Goal: Transaction & Acquisition: Download file/media

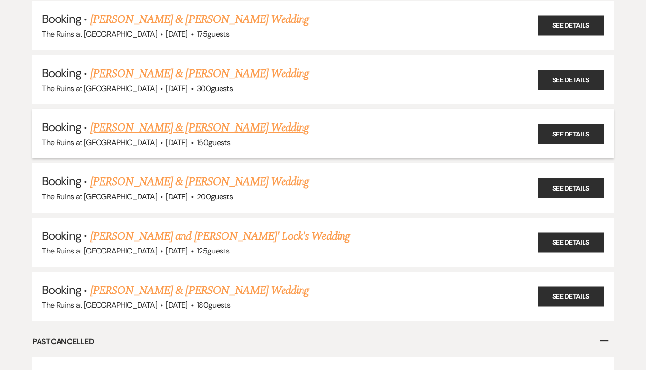
scroll to position [3648, 0]
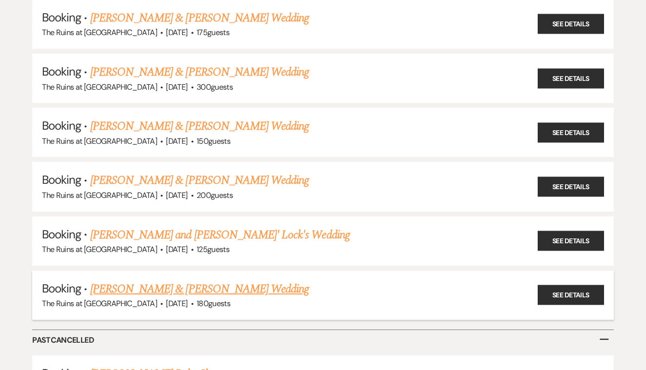
click at [286, 281] on link "[PERSON_NAME] & [PERSON_NAME] Wedding" at bounding box center [199, 290] width 219 height 18
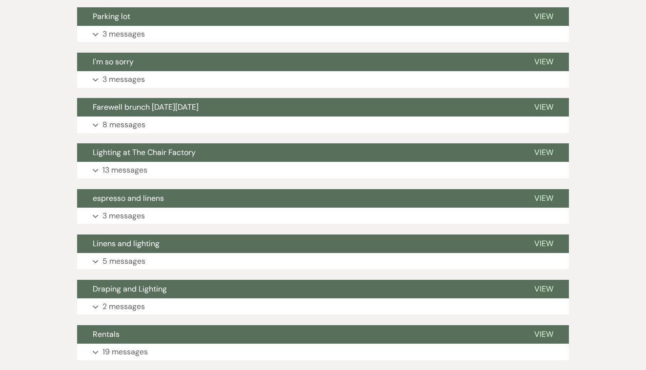
scroll to position [1125, 0]
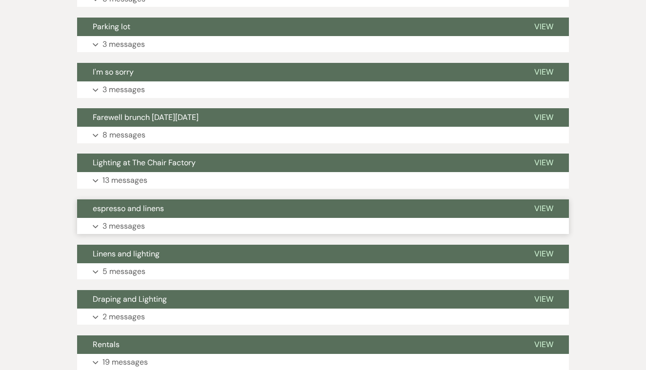
click at [544, 203] on span "View" at bounding box center [543, 208] width 19 height 10
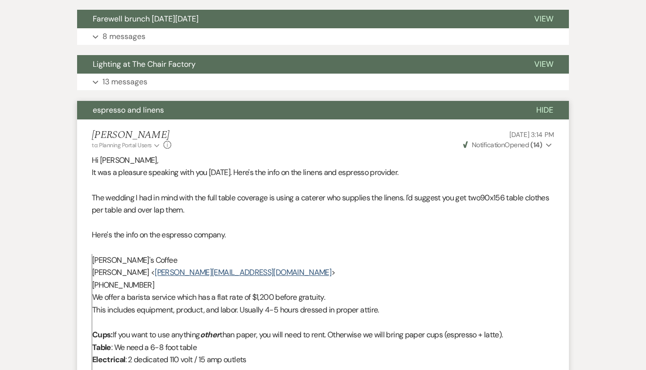
scroll to position [1229, 0]
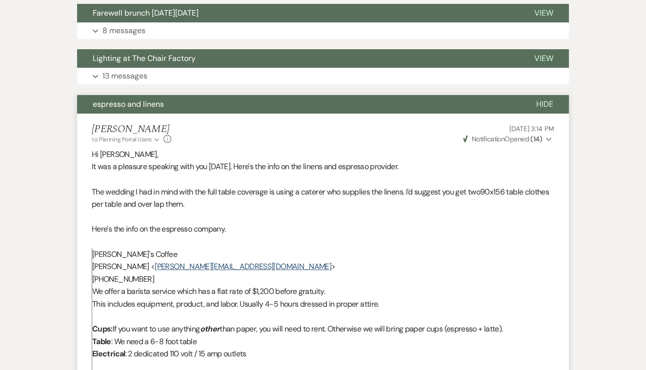
drag, startPoint x: 92, startPoint y: 218, endPoint x: 388, endPoint y: 298, distance: 306.4
click at [378, 299] on span "This includes equipment, product, and labor. Usually 4-5 hours dressed in prope…" at bounding box center [235, 304] width 287 height 10
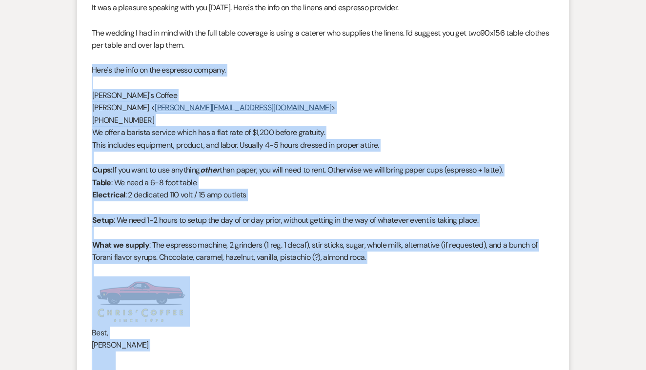
scroll to position [1390, 0]
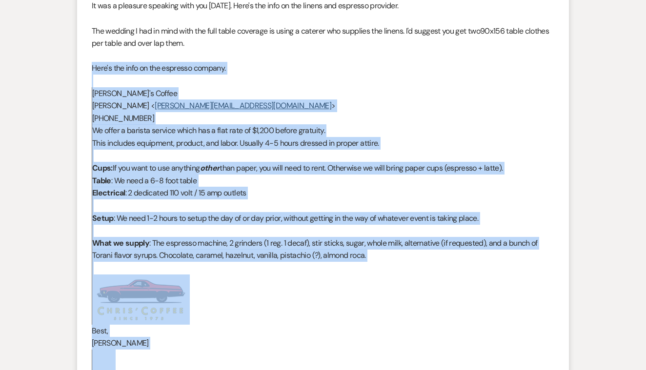
drag, startPoint x: 92, startPoint y: 219, endPoint x: 226, endPoint y: 344, distance: 183.0
click at [226, 344] on div "Hi [PERSON_NAME], It was a pleasure speaking with you [DATE]. Here's the info o…" at bounding box center [323, 303] width 463 height 633
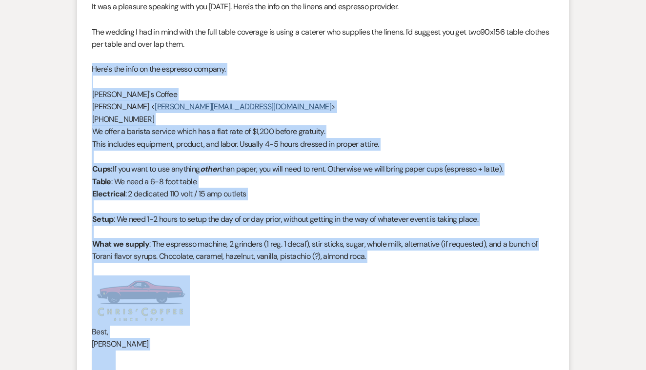
copy div "Here's the info on the espresso company. [PERSON_NAME]'s Coffee [PERSON_NAME] <…"
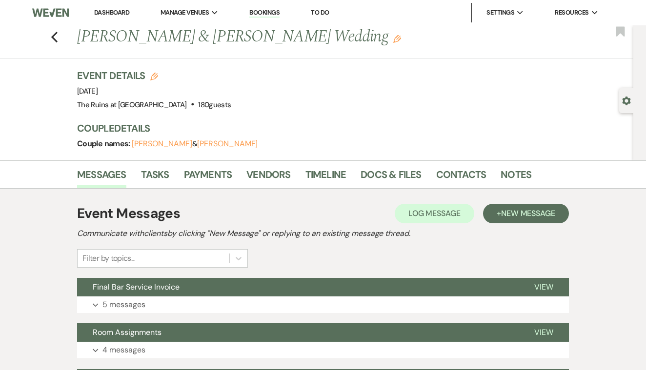
scroll to position [0, 0]
click at [56, 34] on use "button" at bounding box center [54, 37] width 6 height 11
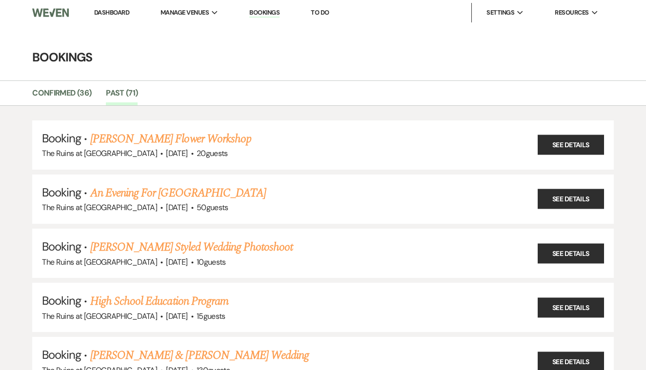
scroll to position [3648, 0]
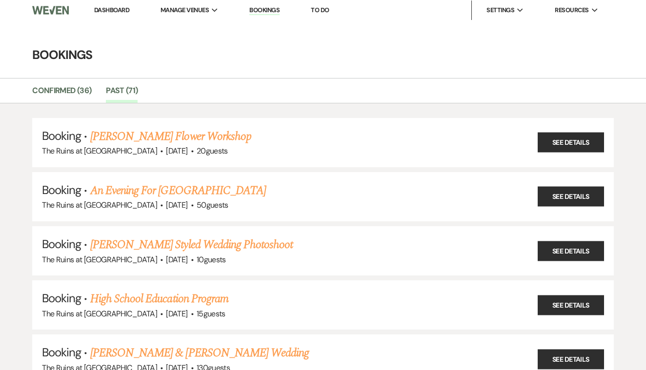
scroll to position [0, 0]
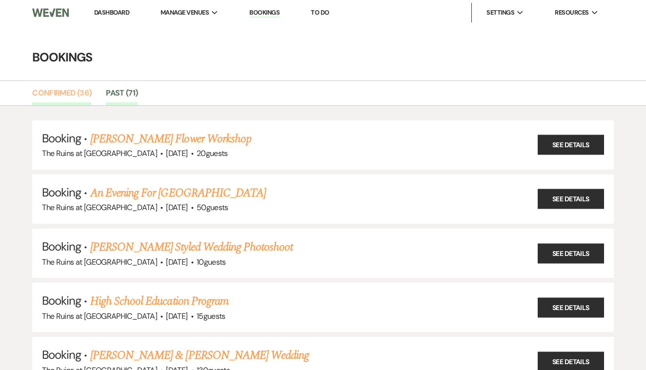
click at [68, 91] on link "Confirmed (36)" at bounding box center [61, 96] width 59 height 19
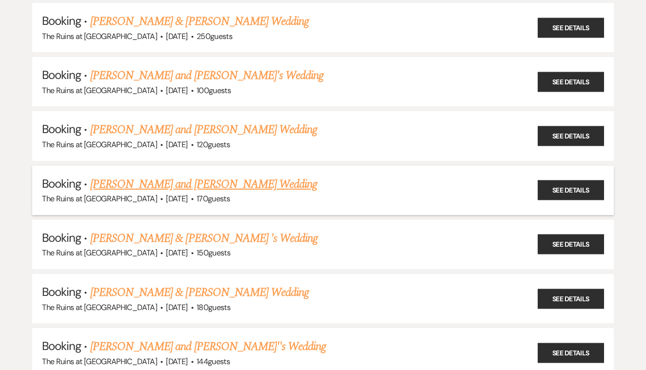
scroll to position [1419, 0]
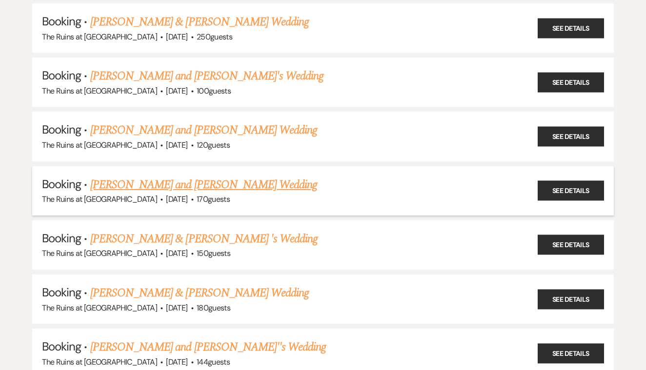
click at [308, 176] on link "[PERSON_NAME] and [PERSON_NAME] Wedding" at bounding box center [203, 185] width 227 height 18
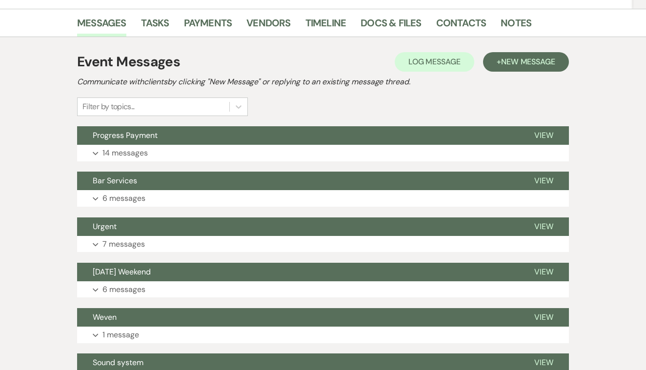
scroll to position [149, 0]
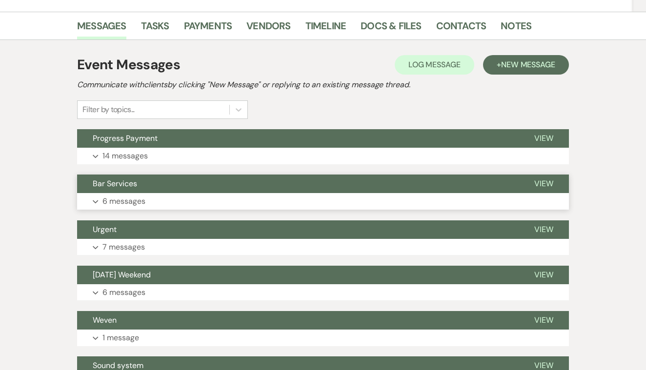
click at [548, 183] on span "View" at bounding box center [543, 184] width 19 height 10
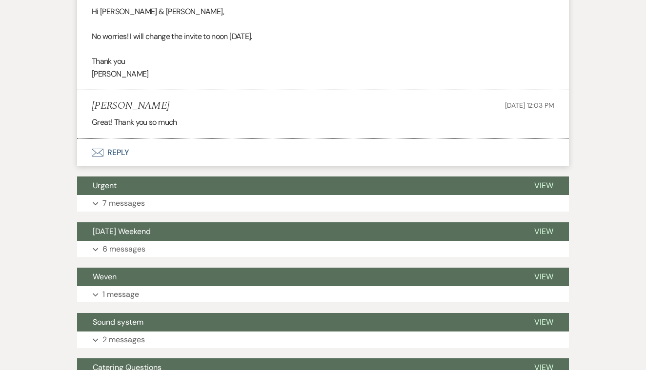
scroll to position [1183, 0]
click at [121, 139] on button "Envelope Reply" at bounding box center [323, 152] width 492 height 27
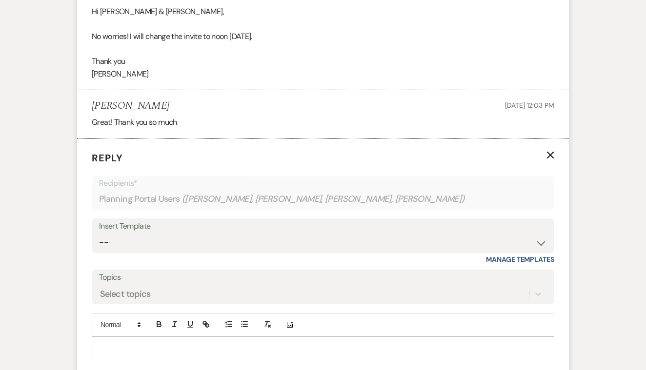
scroll to position [1218, 0]
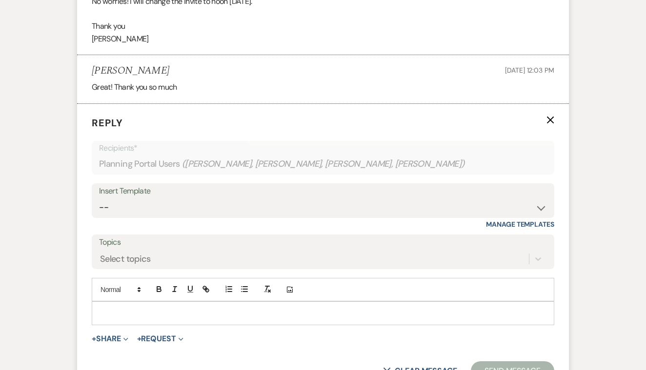
click at [123, 308] on p at bounding box center [323, 313] width 447 height 11
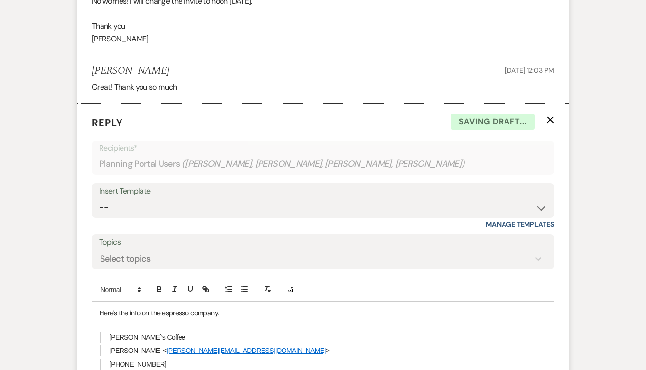
click at [237, 332] on blockquote "[PERSON_NAME]'s Coffee" at bounding box center [323, 337] width 447 height 11
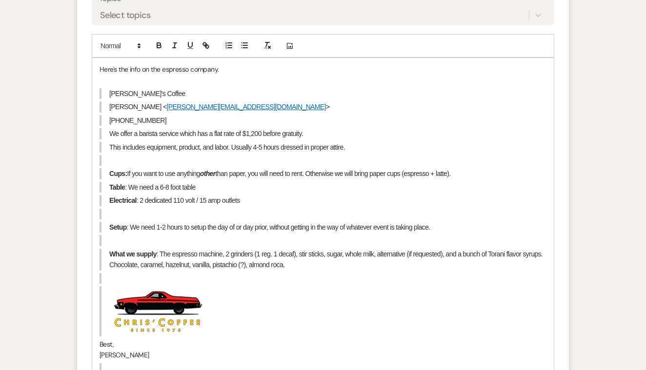
scroll to position [1462, 0]
click at [119, 339] on p "Best," at bounding box center [323, 344] width 447 height 11
click at [117, 350] on p "[PERSON_NAME]" at bounding box center [323, 355] width 447 height 11
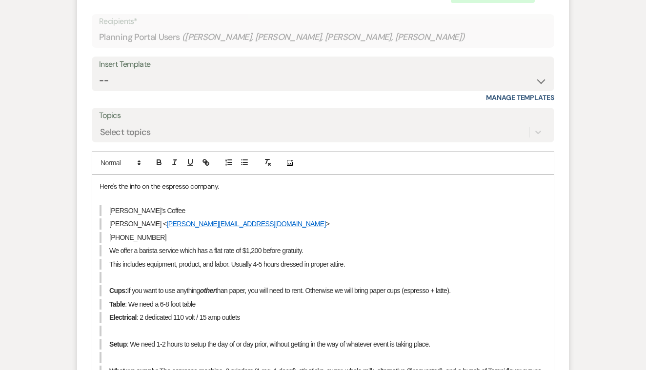
scroll to position [1320, 0]
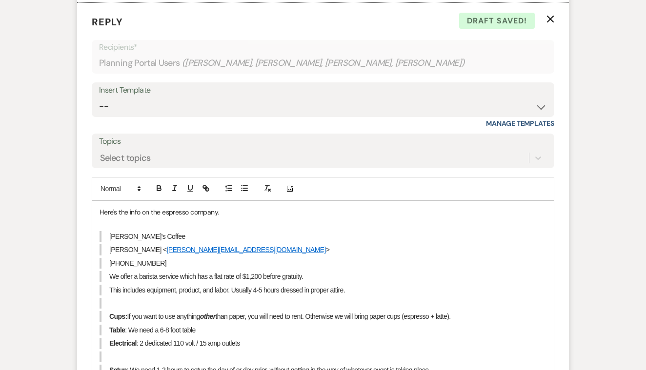
click at [100, 201] on div "Here's the info on the espresso company. [PERSON_NAME]'s Coffee [PERSON_NAME] <…" at bounding box center [323, 369] width 462 height 337
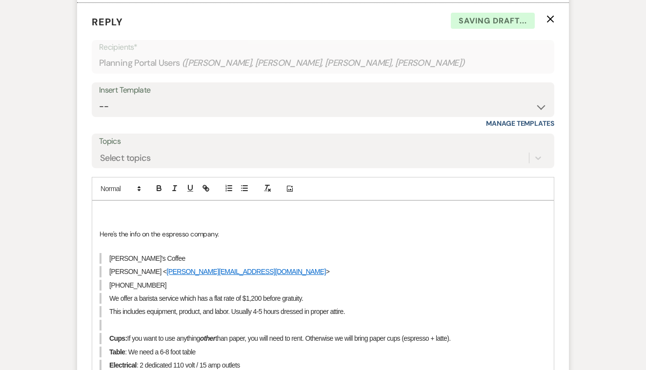
click at [108, 207] on p at bounding box center [323, 212] width 447 height 11
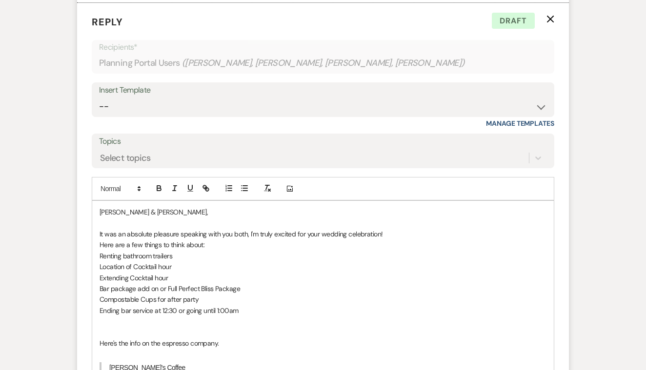
click at [158, 284] on p "Bar package add on or Full Perfect Bliss Package" at bounding box center [323, 289] width 447 height 11
click at [251, 305] on p "Ending bar service at 12:30 or going until 1:00am" at bounding box center [323, 310] width 447 height 11
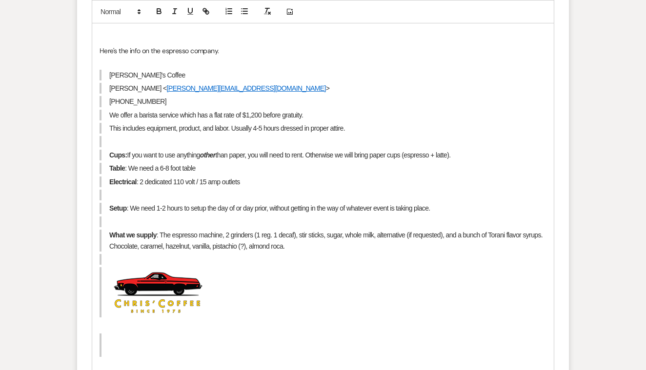
scroll to position [1638, 0]
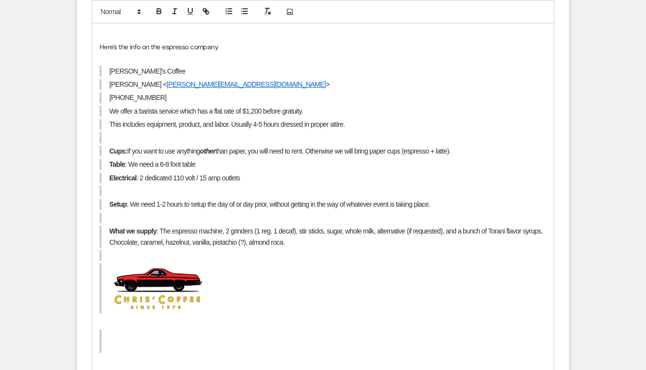
click at [239, 330] on blockquote "﻿ ﻿" at bounding box center [323, 341] width 447 height 23
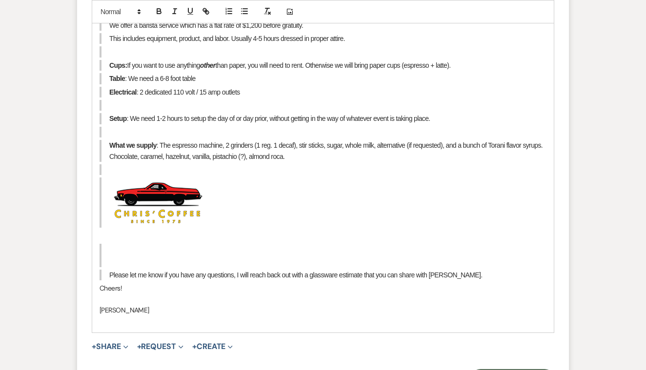
scroll to position [1731, 0]
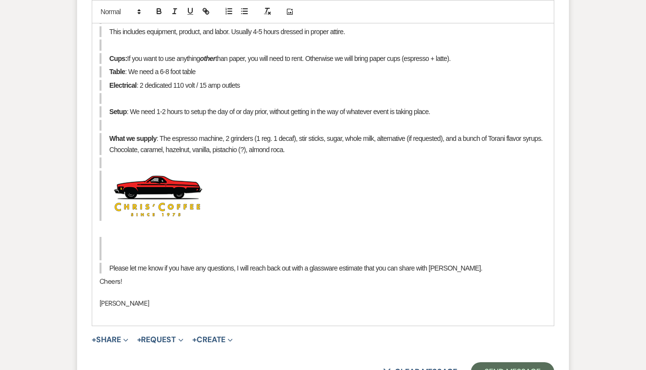
click at [448, 263] on blockquote "Please let me know if you have any questions, I will reach back out with a glas…" at bounding box center [323, 268] width 447 height 11
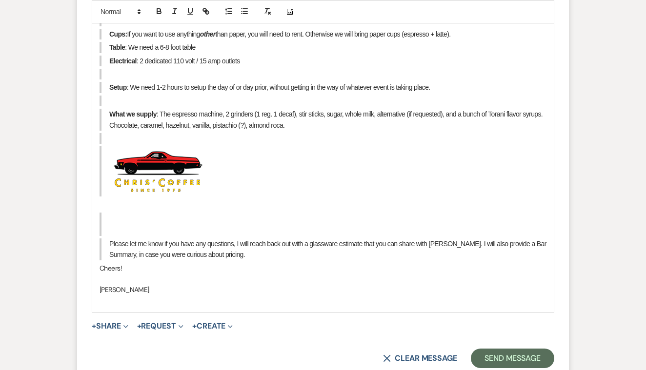
scroll to position [1756, 0]
click at [499, 240] on span "Please let me know if you have any questions, I will reach back out with a glas…" at bounding box center [328, 249] width 439 height 19
click at [538, 240] on span "Please let me know if you have any questions, I will reach back out with a glas…" at bounding box center [328, 249] width 439 height 19
click at [138, 240] on span "Please let me know if you have any questions, I will reach back out with a glas…" at bounding box center [328, 249] width 439 height 19
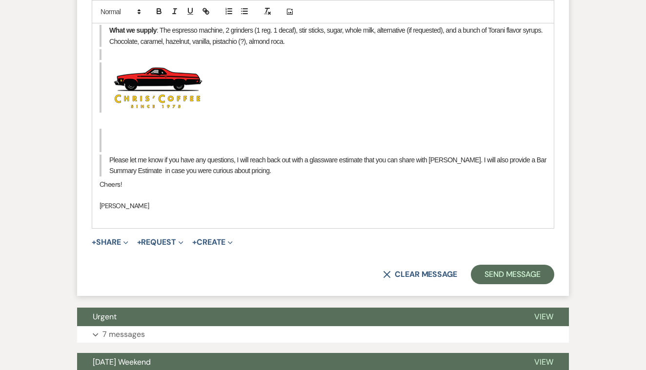
scroll to position [1886, 0]
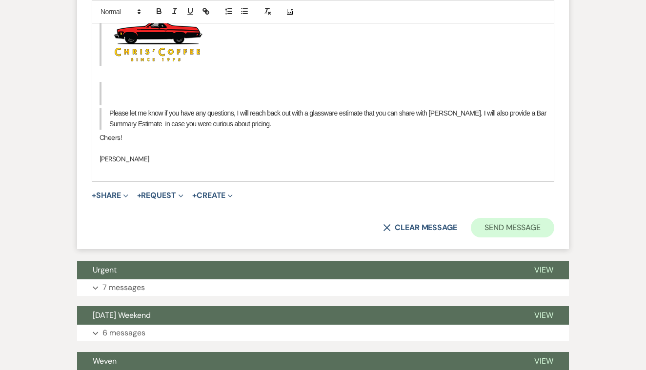
click at [498, 218] on button "Send Message" at bounding box center [512, 228] width 83 height 20
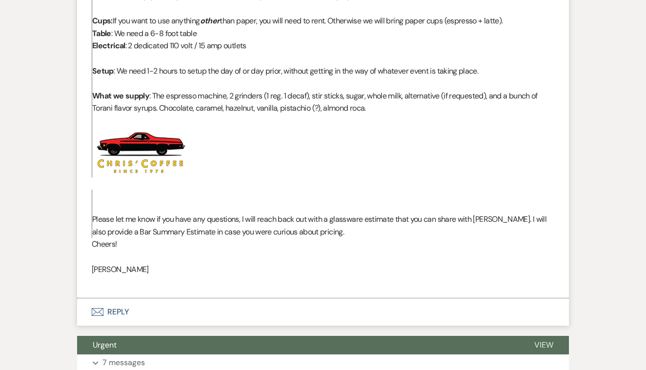
scroll to position [1634, 0]
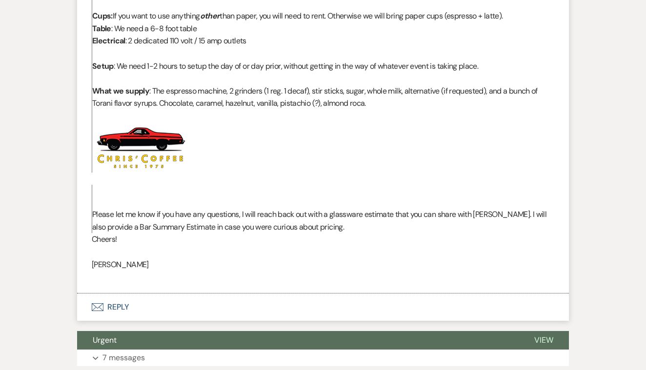
click at [117, 294] on button "Envelope Reply" at bounding box center [323, 307] width 492 height 27
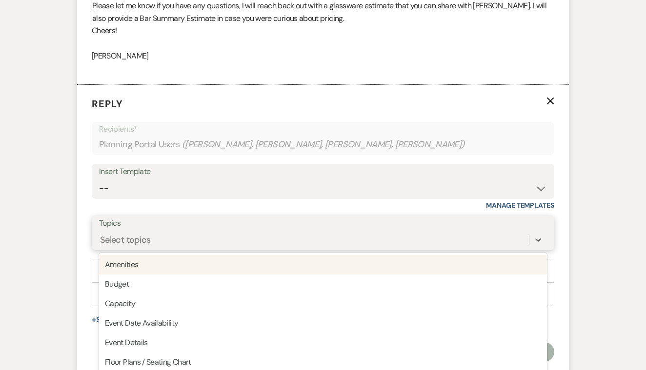
click at [151, 232] on div "Select topics" at bounding box center [314, 240] width 430 height 17
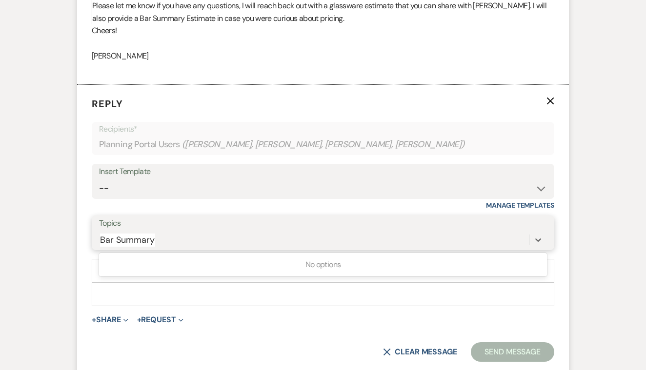
type input "Bar Summary"
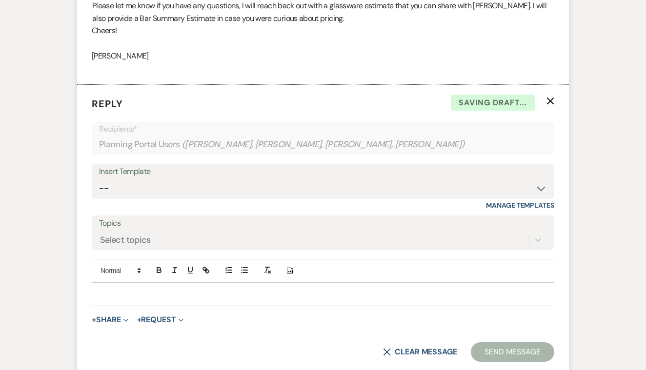
click at [173, 289] on p at bounding box center [323, 294] width 447 height 11
click at [157, 232] on div "Select topics" at bounding box center [314, 240] width 430 height 17
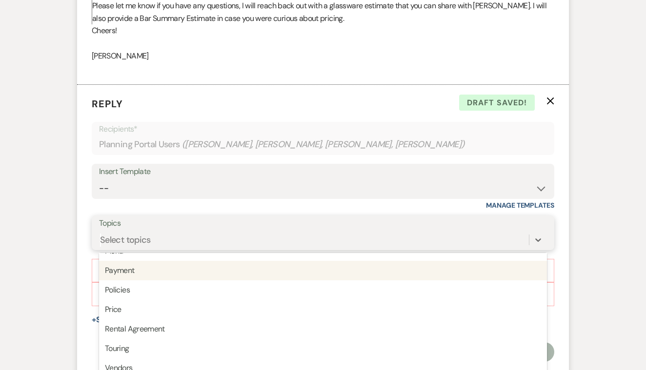
scroll to position [248, 0]
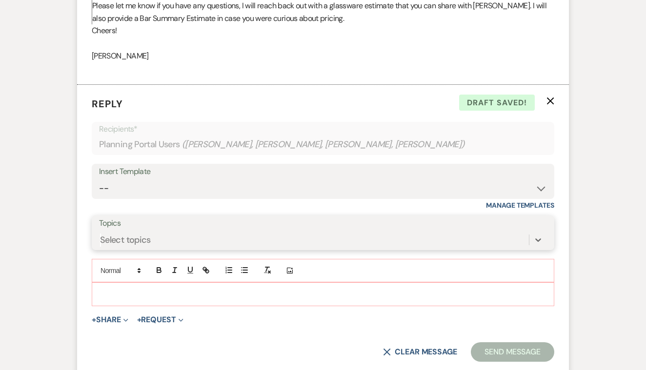
click at [179, 232] on div "Select topics" at bounding box center [314, 240] width 430 height 17
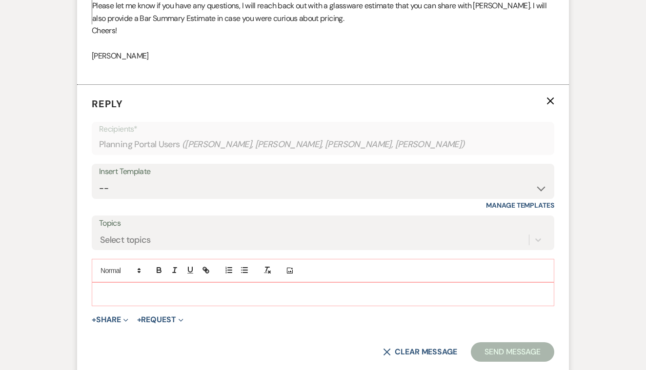
click at [170, 283] on div at bounding box center [323, 294] width 462 height 22
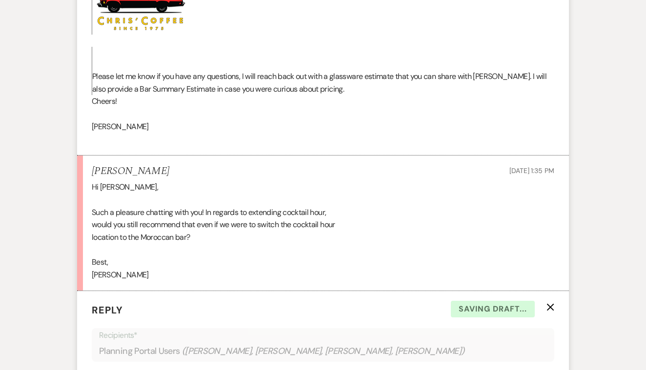
scroll to position [2062, 0]
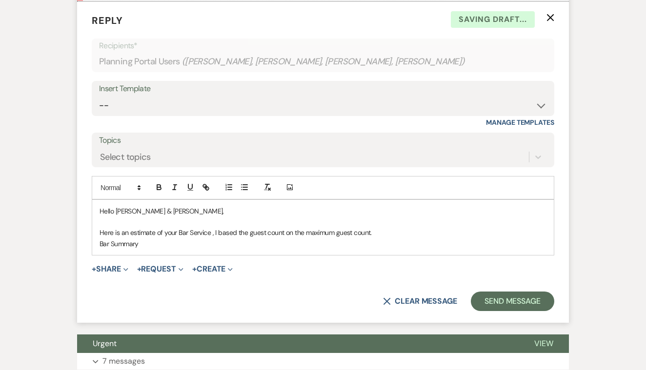
click at [382, 227] on p "Here is an estimate of your Bar Service , I based the guest count on the maximu…" at bounding box center [323, 232] width 447 height 11
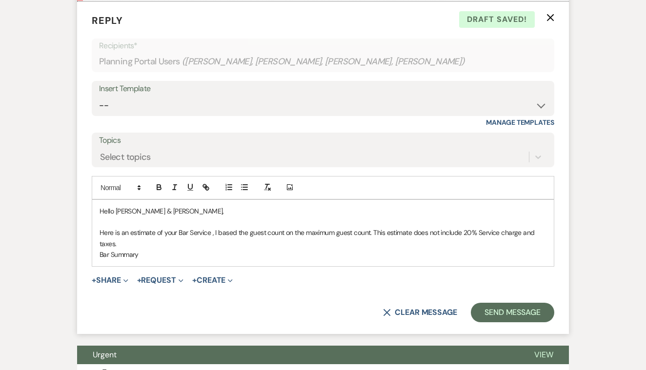
click at [162, 249] on p "Bar Summary" at bounding box center [323, 254] width 447 height 11
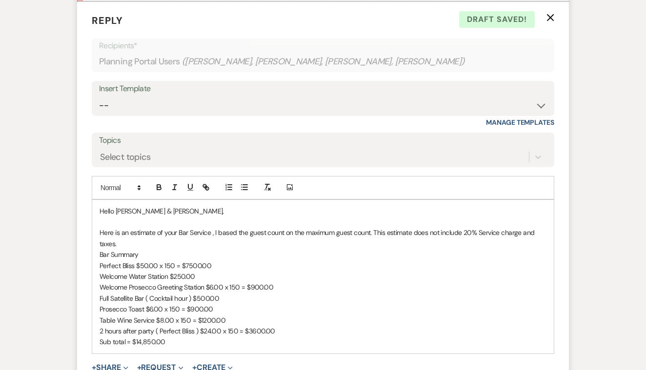
click at [212, 227] on p "Here is an estimate of your Bar Service , I based the guest count on the maximu…" at bounding box center [323, 238] width 447 height 22
click at [323, 337] on p "Sub total = $14,850.00" at bounding box center [323, 342] width 447 height 11
click at [156, 227] on p "Here is an estimate of your Bar Service cost, I based the guest count on the ma…" at bounding box center [323, 238] width 447 height 22
click at [180, 227] on p "Here is an estimated cost of your Bar Service cost, I based the guest count on …" at bounding box center [323, 238] width 447 height 22
click at [244, 227] on p "Here is an estimated cost of your Bar Service cost, I based the guest count on …" at bounding box center [323, 238] width 447 height 22
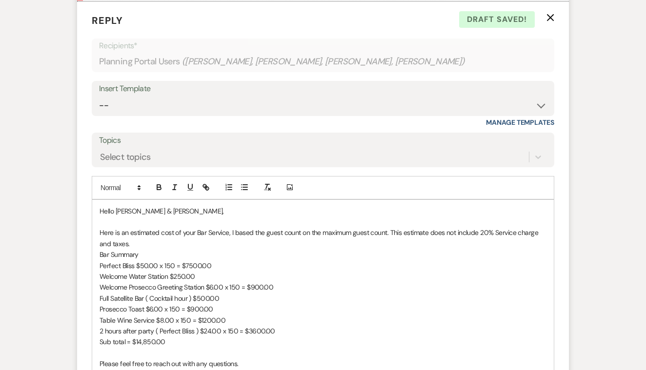
click at [181, 227] on p "Here is an estimated cost of your Bar Service, I based the guest count on the m…" at bounding box center [323, 238] width 447 height 22
click at [231, 227] on p "Here is an estimated cost for your Bar Service, I based the guest count on the …" at bounding box center [323, 238] width 447 height 22
click at [159, 227] on p "Here is an estimated cost for your Bar Services, I based the guest count on the…" at bounding box center [323, 238] width 447 height 22
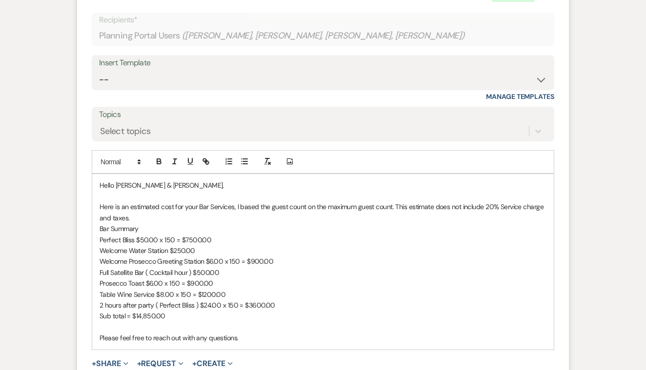
scroll to position [2106, 0]
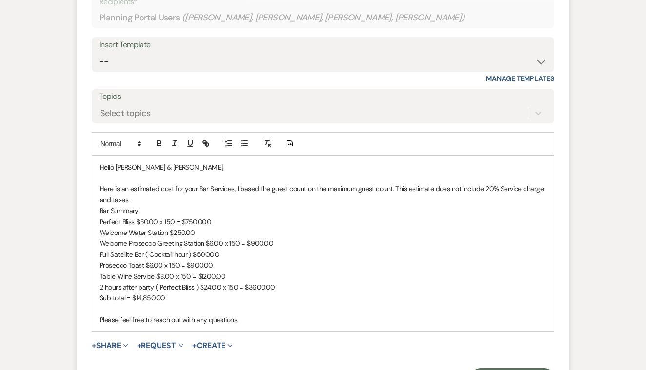
click at [257, 315] on p "Please feel free to reach out with any questions." at bounding box center [323, 320] width 447 height 11
click at [358, 183] on p "Here is an estimated cost for your Bar Services, I based the guest count on the…" at bounding box center [323, 194] width 447 height 22
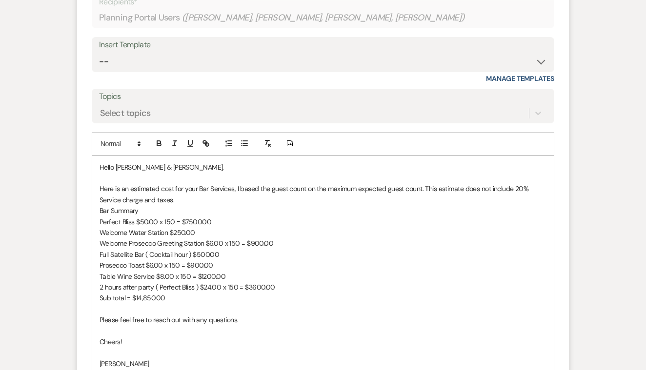
drag, startPoint x: 101, startPoint y: 162, endPoint x: 142, endPoint y: 162, distance: 41.5
click at [142, 205] on p "Bar Summary" at bounding box center [323, 210] width 447 height 11
click at [159, 143] on icon "button" at bounding box center [159, 144] width 4 height 2
click at [248, 315] on p "Please feel free to reach out with any questions." at bounding box center [323, 320] width 447 height 11
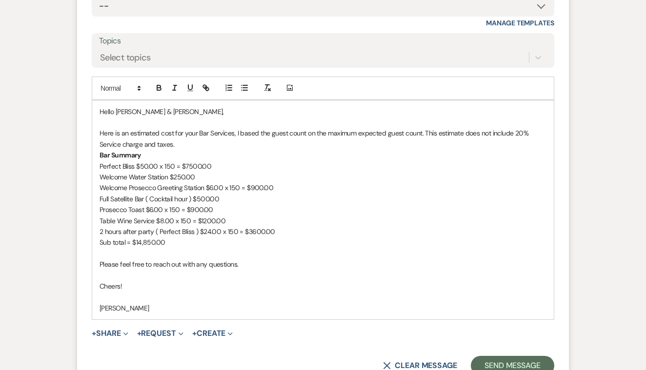
scroll to position [2168, 0]
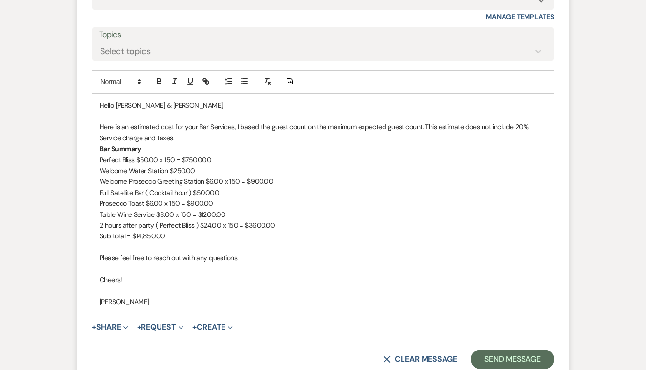
click at [222, 155] on p "Perfect Bliss $50.00 x 150 = $7500.00" at bounding box center [323, 160] width 447 height 11
click at [491, 350] on button "Send Message" at bounding box center [512, 360] width 83 height 20
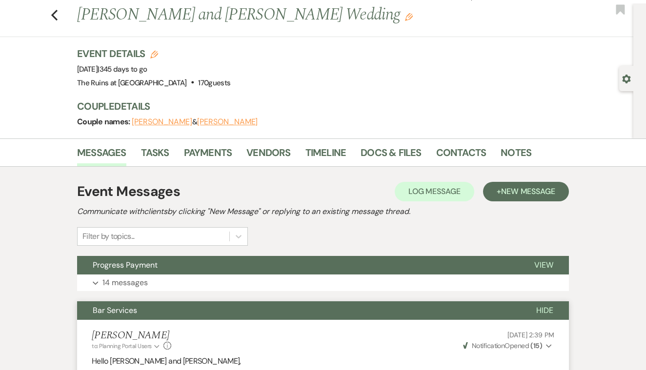
scroll to position [0, 0]
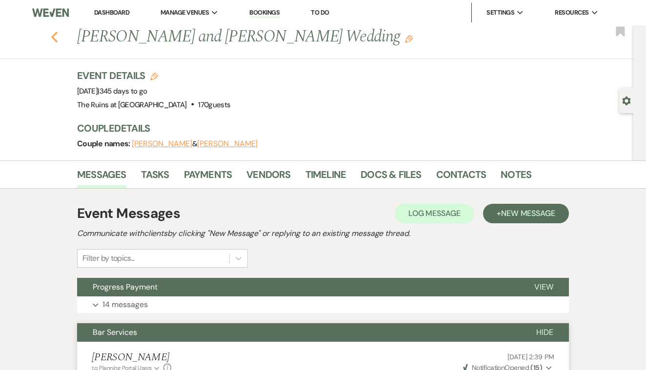
click at [55, 35] on use "button" at bounding box center [54, 37] width 6 height 11
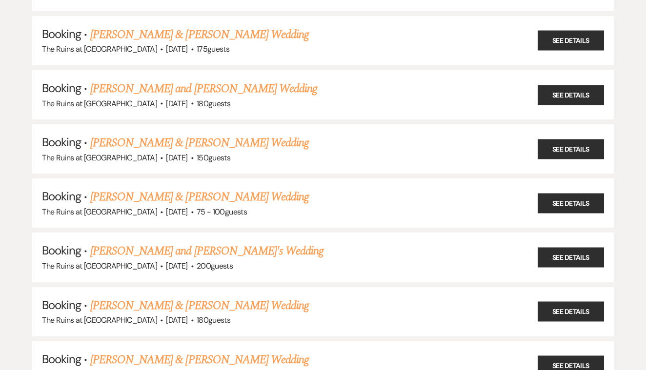
scroll to position [428, 0]
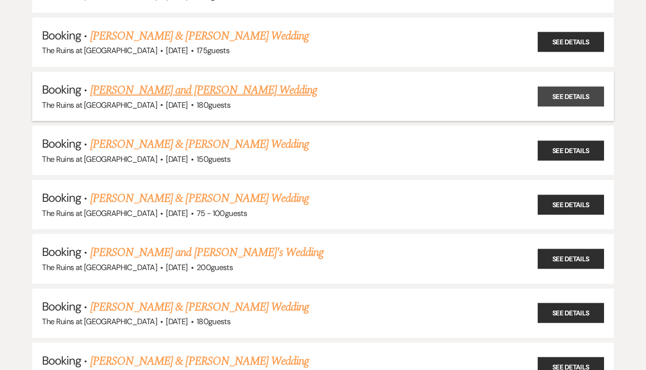
click at [557, 86] on link "See Details" at bounding box center [571, 96] width 66 height 20
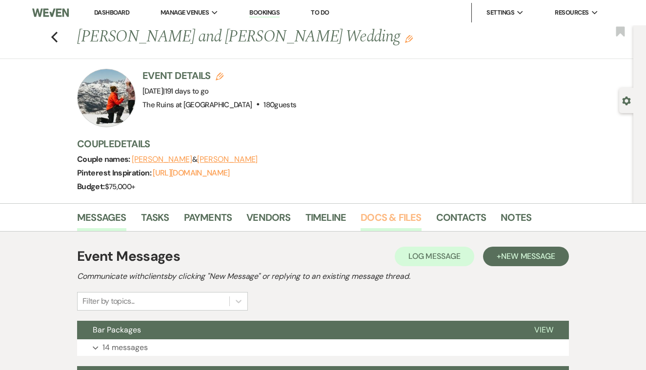
click at [400, 217] on link "Docs & Files" at bounding box center [391, 220] width 61 height 21
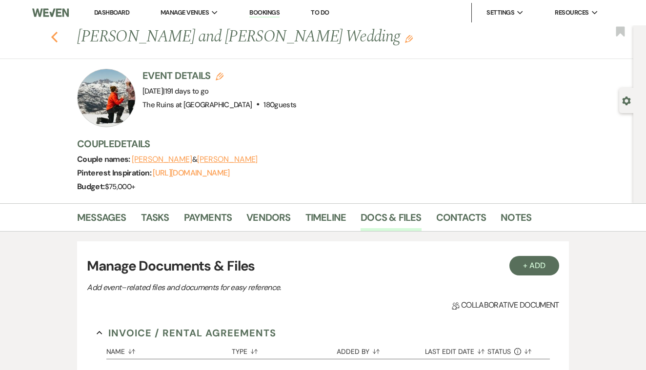
click at [57, 36] on icon "Previous" at bounding box center [54, 37] width 7 height 12
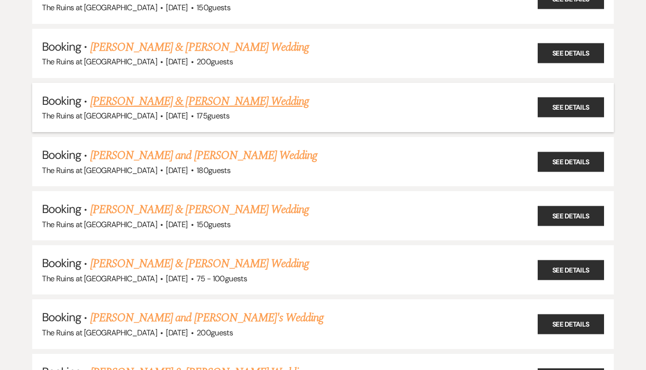
scroll to position [373, 0]
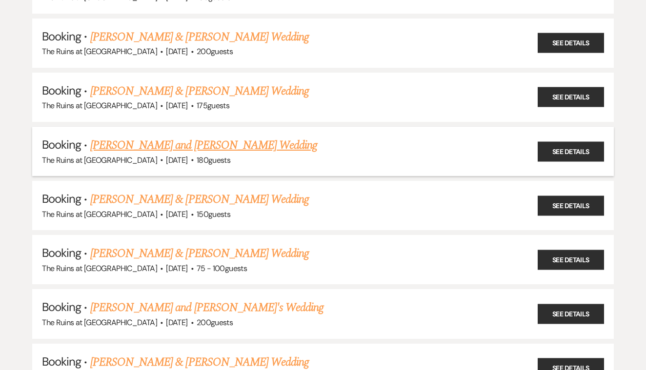
click at [279, 140] on link "[PERSON_NAME] and [PERSON_NAME] Wedding" at bounding box center [203, 146] width 227 height 18
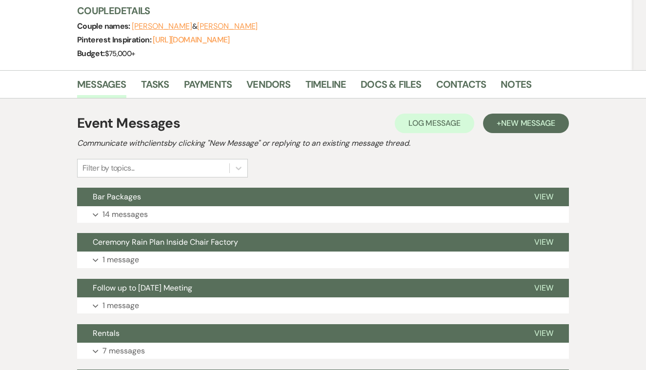
scroll to position [85, 0]
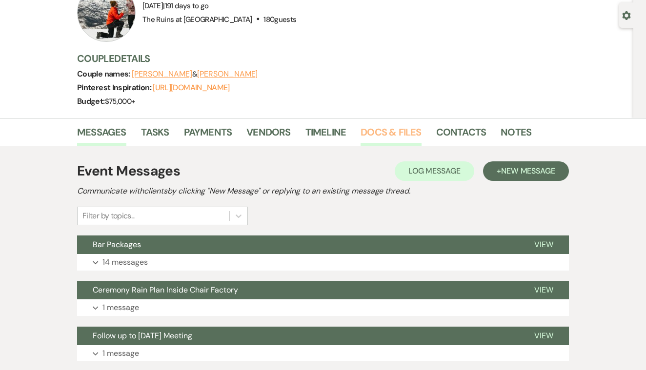
click at [373, 127] on link "Docs & Files" at bounding box center [391, 134] width 61 height 21
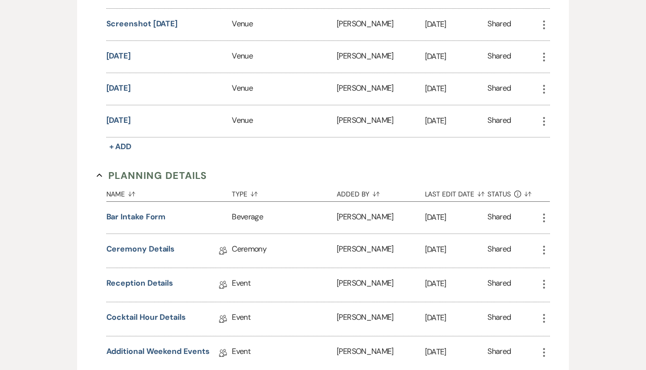
scroll to position [1670, 0]
click at [155, 216] on button "Bar Intake Form" at bounding box center [136, 217] width 60 height 12
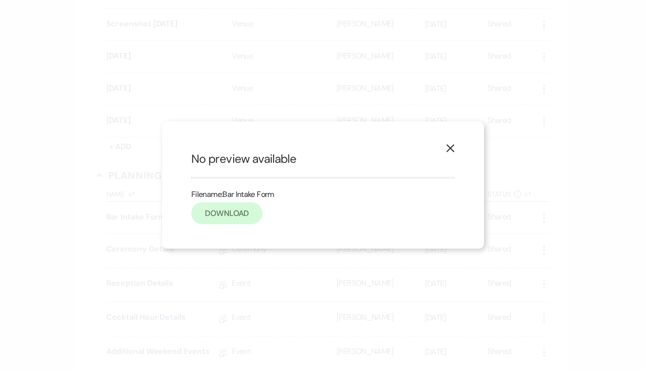
click at [223, 213] on link "Download" at bounding box center [226, 214] width 71 height 22
click at [451, 150] on use "button" at bounding box center [451, 148] width 8 height 8
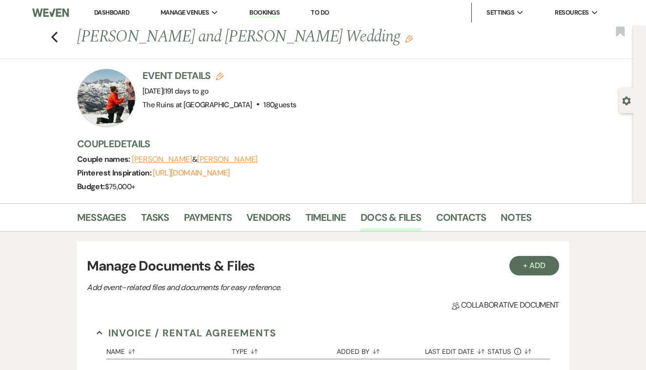
scroll to position [0, 0]
click at [447, 218] on link "Contacts" at bounding box center [461, 220] width 50 height 21
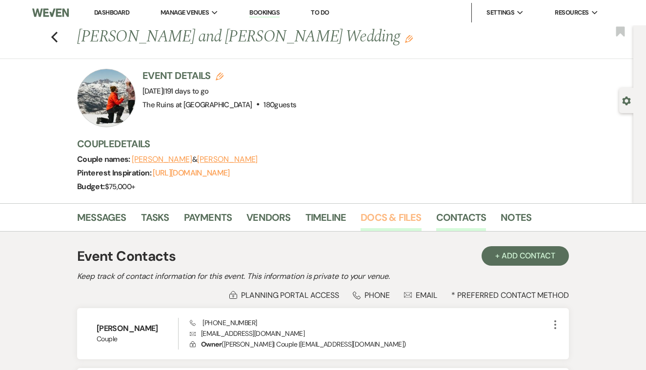
click at [393, 215] on link "Docs & Files" at bounding box center [391, 220] width 61 height 21
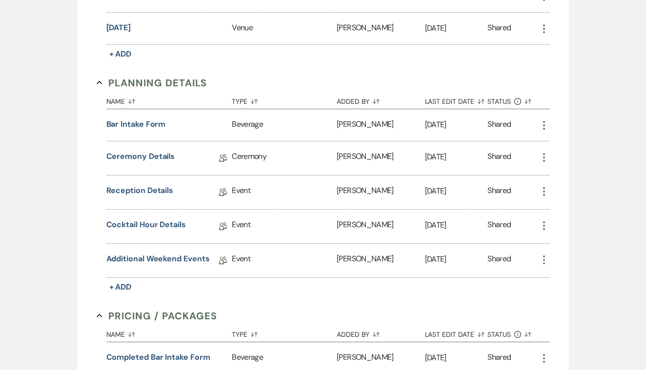
scroll to position [1708, 0]
